Goal: Find specific page/section: Find specific page/section

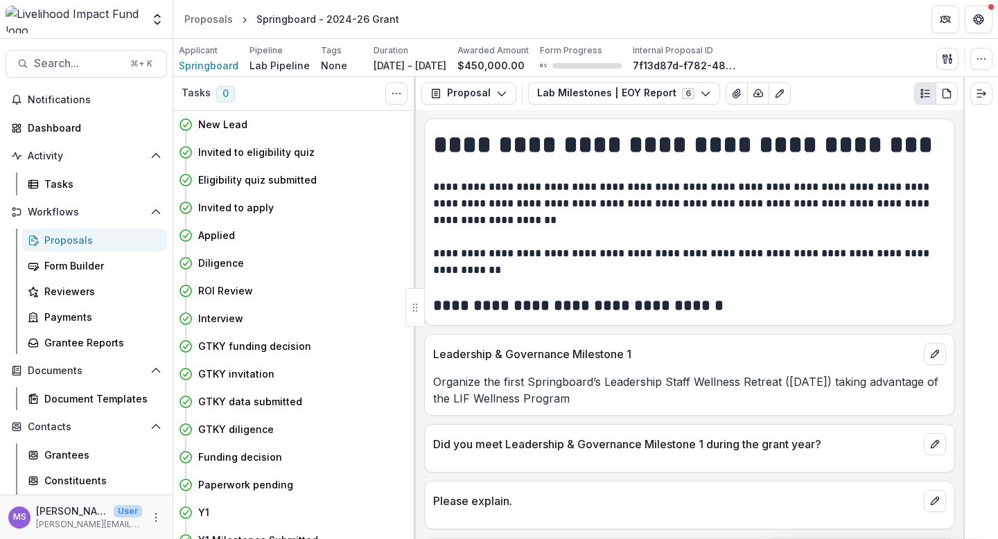
scroll to position [1729, 0]
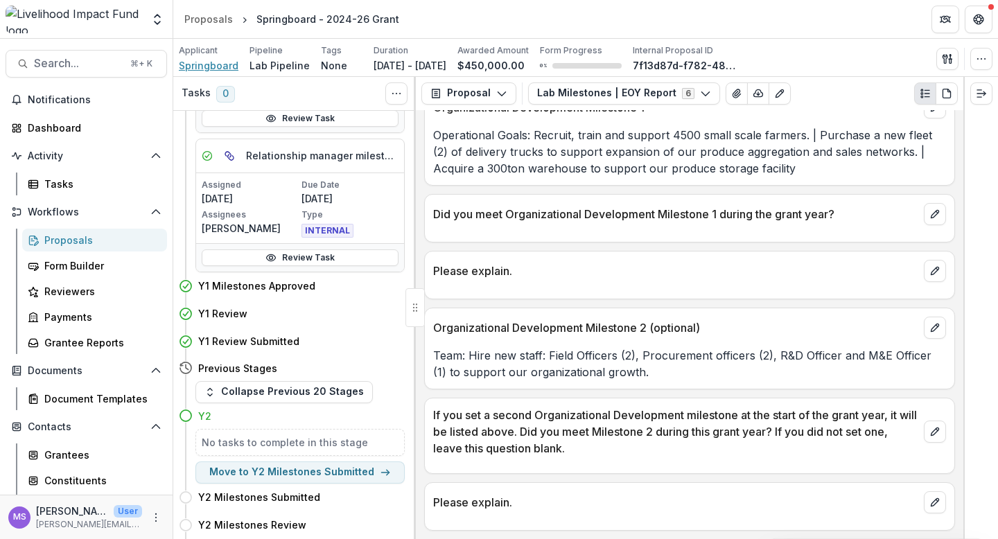
click at [211, 67] on span "Springboard" at bounding box center [209, 65] width 60 height 15
